Goal: Check status: Check status

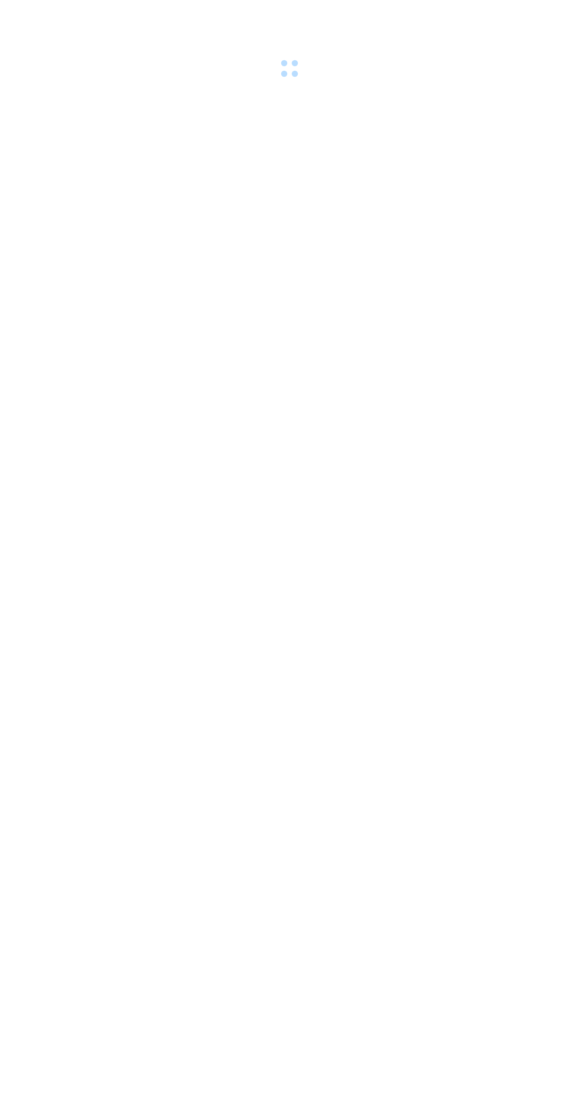
click at [177, 9] on div at bounding box center [289, 40] width 579 height 81
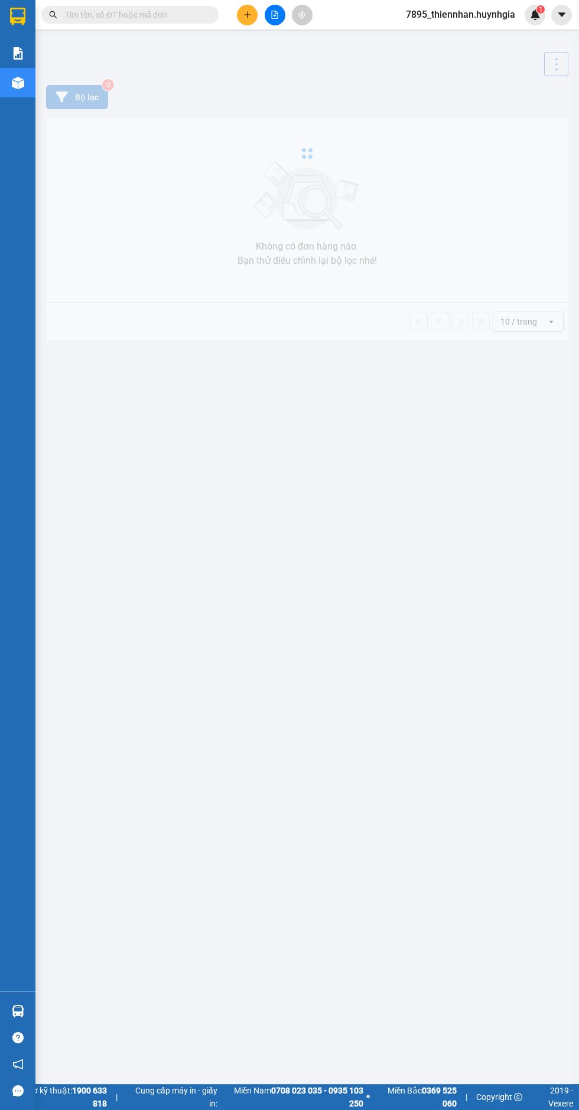
click at [174, 18] on input "text" at bounding box center [134, 14] width 139 height 13
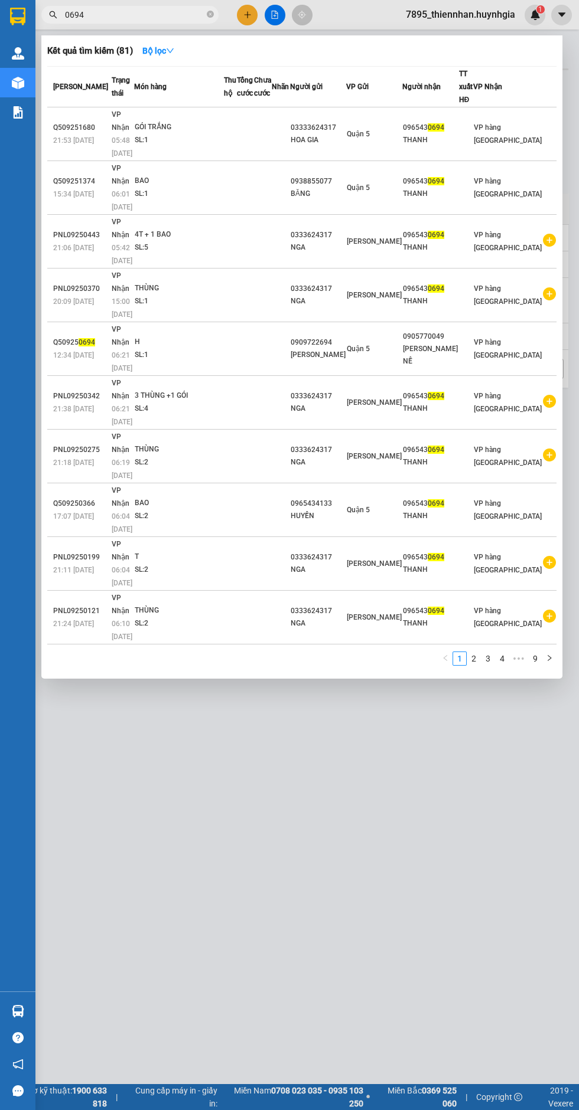
type input "0694"
click at [171, 50] on icon "down" at bounding box center [170, 51] width 8 height 8
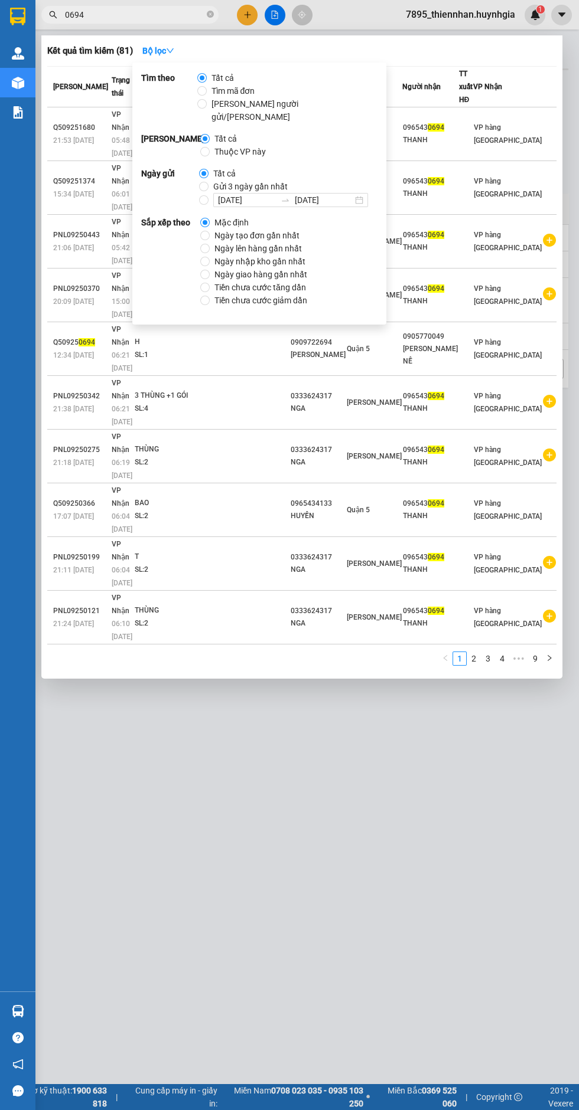
click at [218, 195] on input "12/09/2025" at bounding box center [247, 200] width 58 height 13
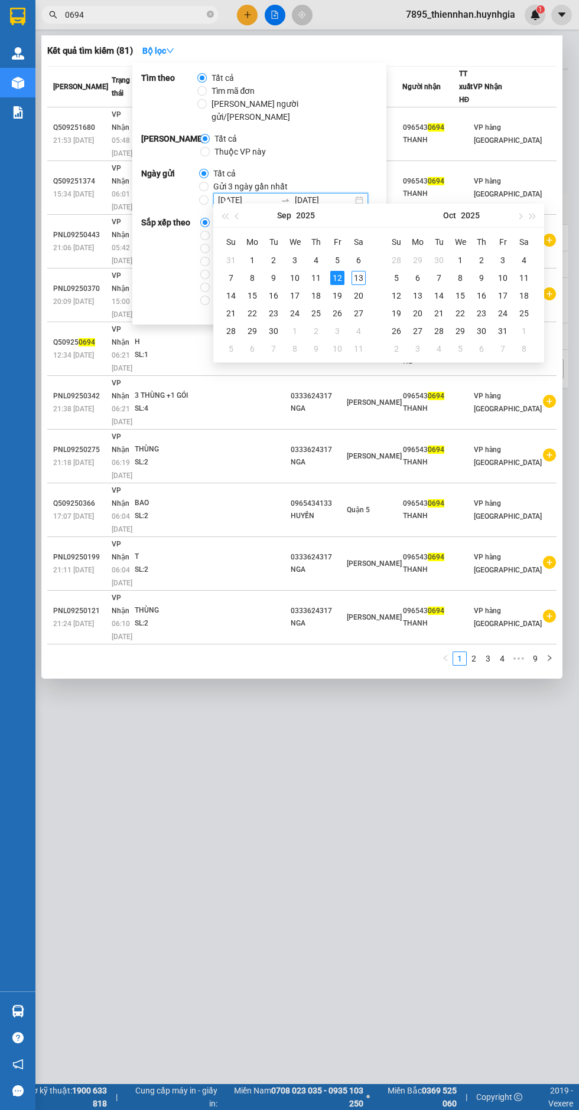
click at [159, 194] on strong "Ngày gửi" at bounding box center [170, 187] width 58 height 40
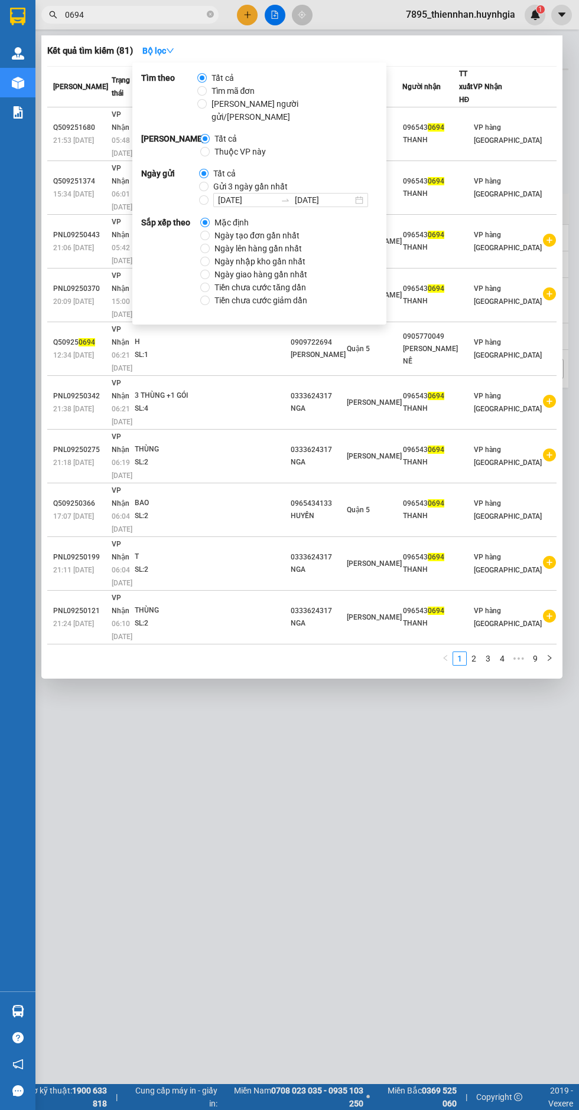
click at [219, 194] on input "12/09/2025" at bounding box center [247, 200] width 58 height 13
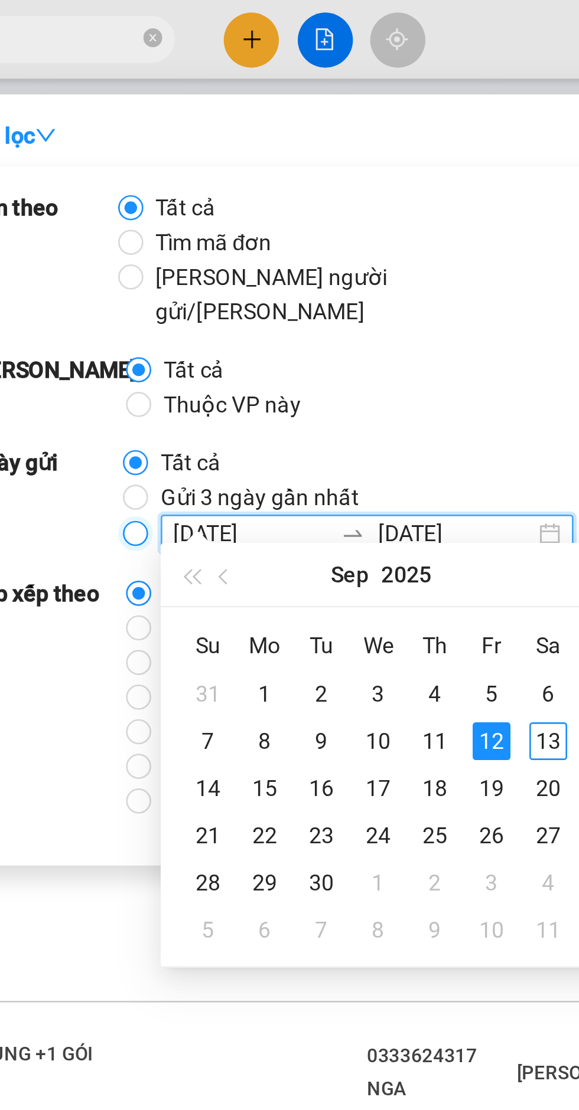
click at [203, 195] on input "12/09/2025 12/09/2025" at bounding box center [203, 199] width 9 height 9
radio input "true"
radio input "false"
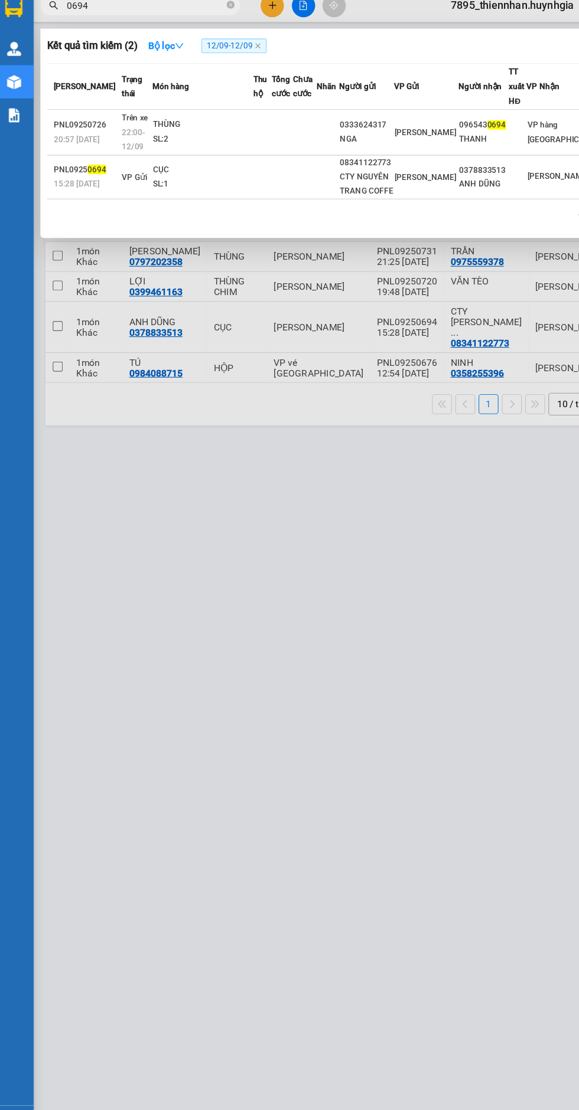
click at [453, 210] on div "1" at bounding box center [301, 204] width 509 height 21
